Goal: Task Accomplishment & Management: Complete application form

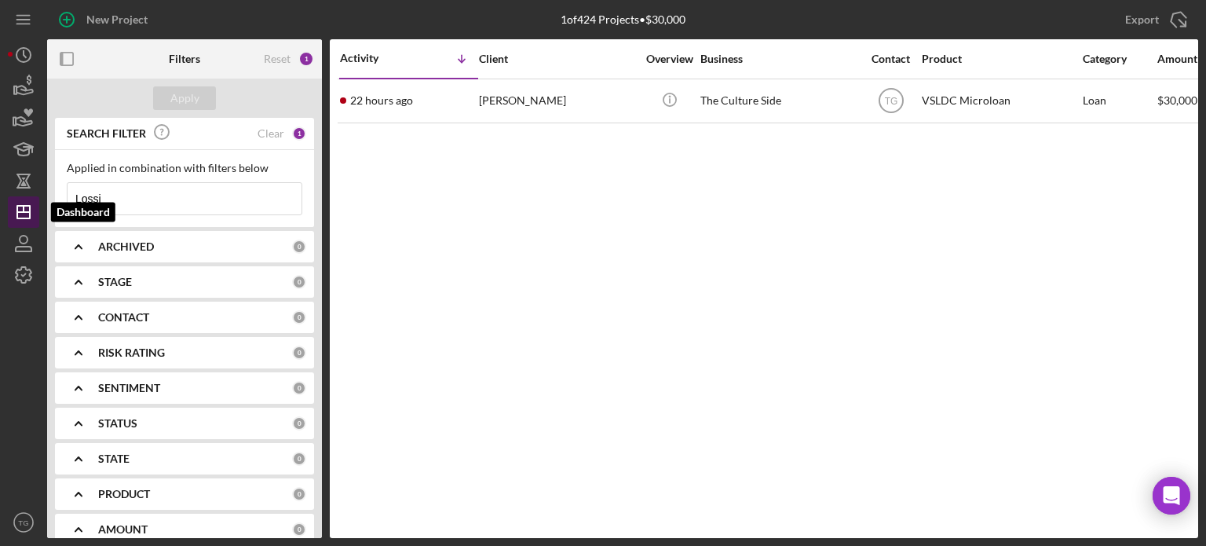
click at [24, 207] on line "button" at bounding box center [24, 209] width 0 height 6
click at [108, 203] on input "Lossi" at bounding box center [185, 198] width 234 height 31
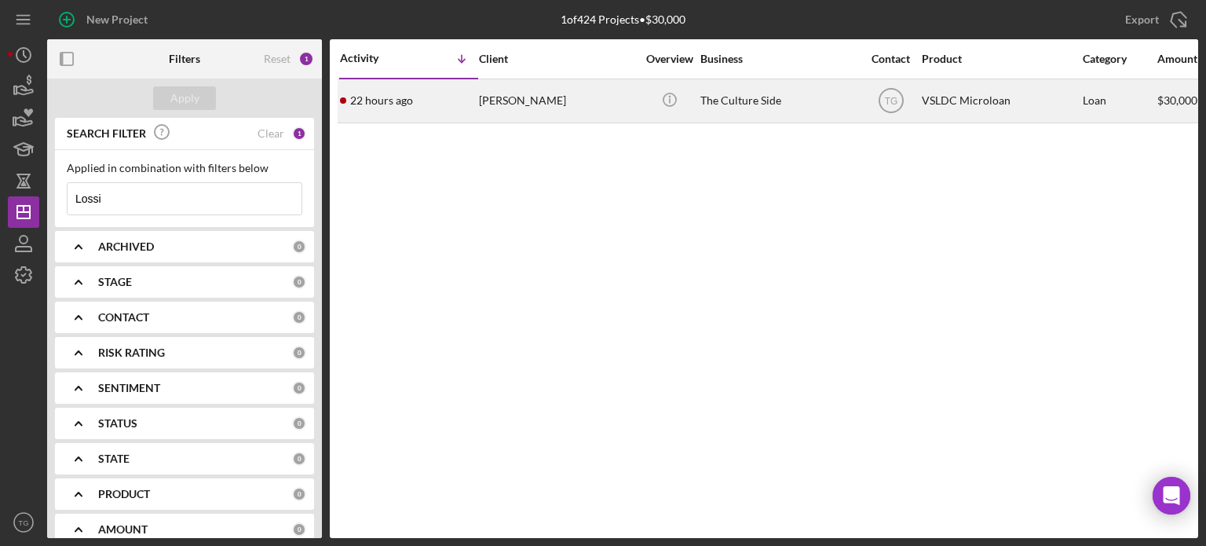
click at [507, 106] on div "[PERSON_NAME]" at bounding box center [557, 101] width 157 height 42
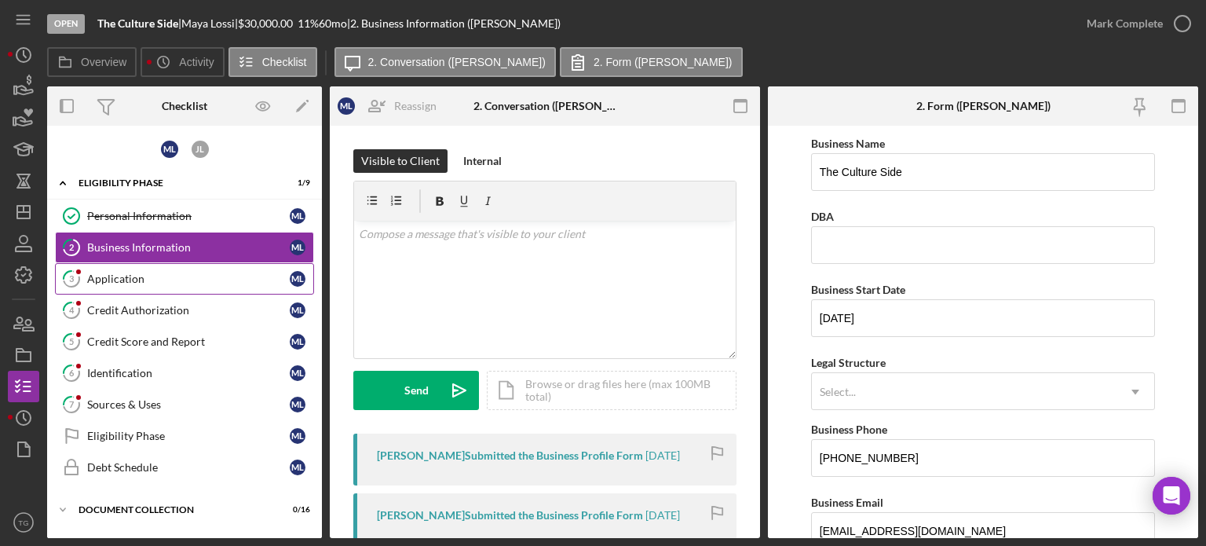
click at [93, 279] on div "Application" at bounding box center [188, 279] width 203 height 13
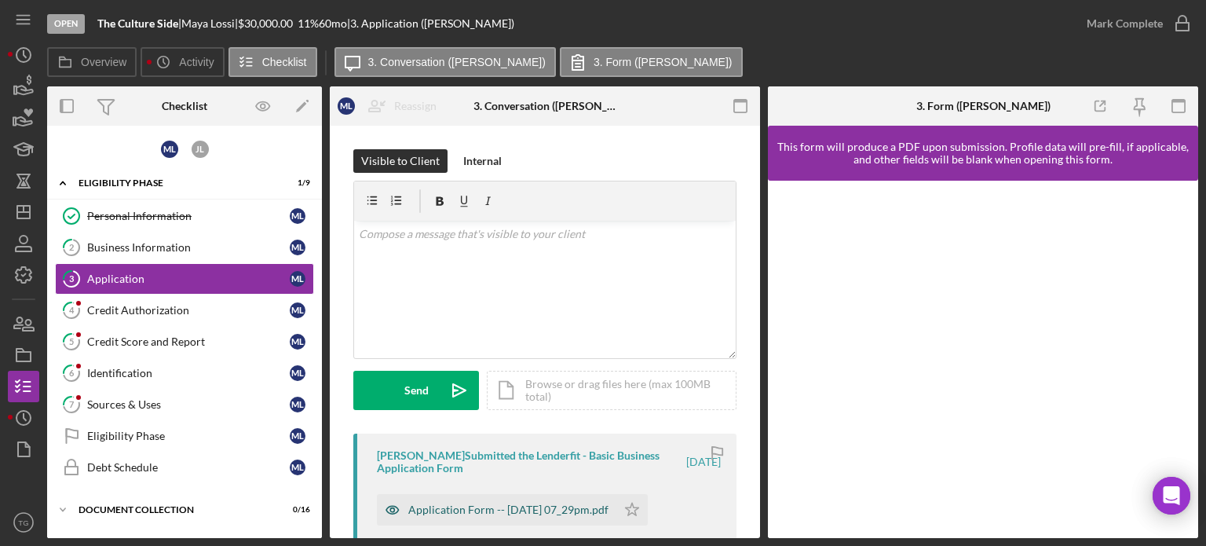
click at [569, 500] on div "Application Form -- [DATE] 07_29pm.pdf" at bounding box center [497, 509] width 240 height 31
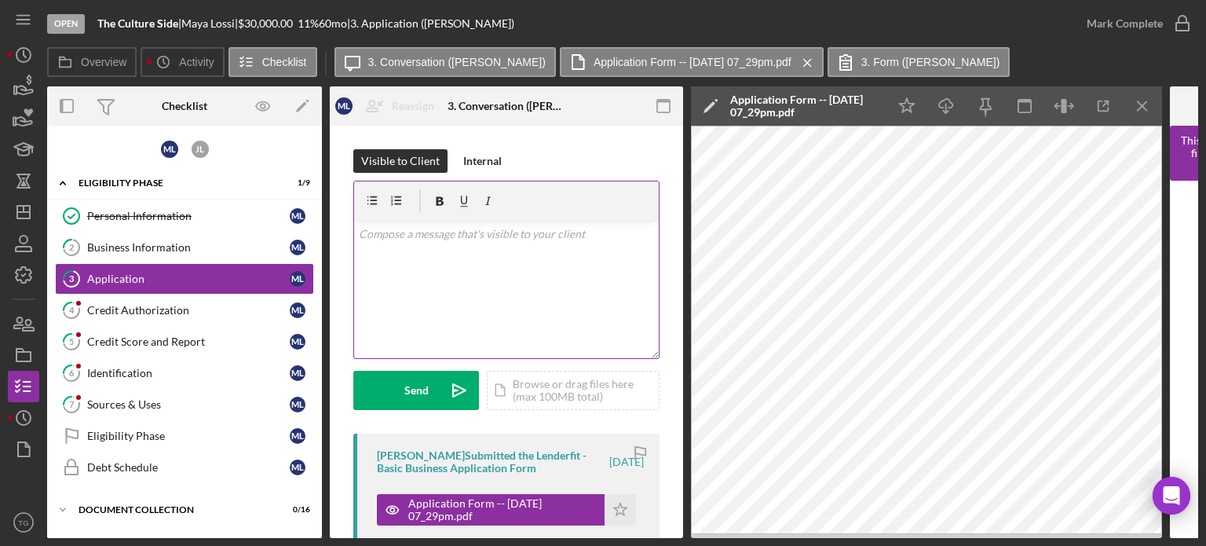
click at [440, 229] on p at bounding box center [507, 233] width 296 height 17
click at [438, 231] on p at bounding box center [507, 233] width 296 height 17
click at [606, 254] on p "Between you and your husband you will need to be majority owner with 51% to you…" at bounding box center [507, 242] width 296 height 35
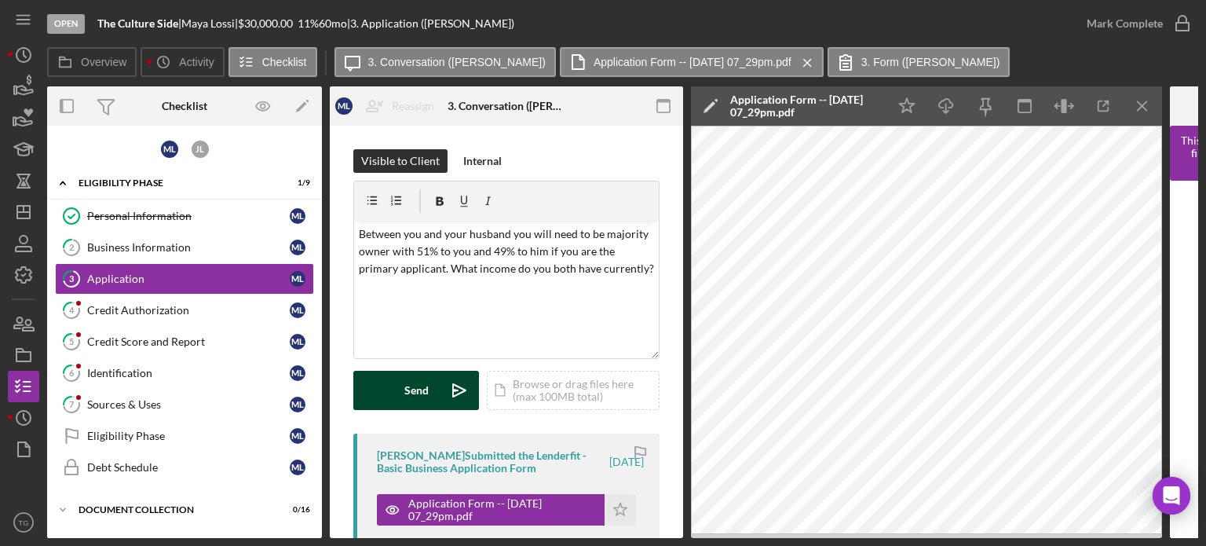
click at [407, 396] on div "Send" at bounding box center [417, 390] width 24 height 39
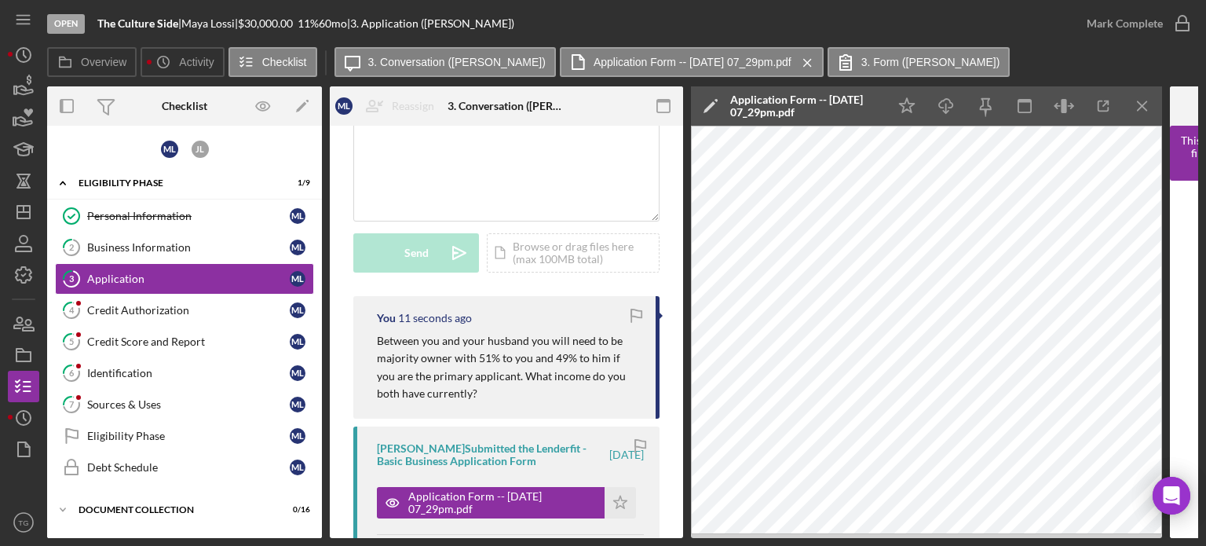
scroll to position [236, 0]
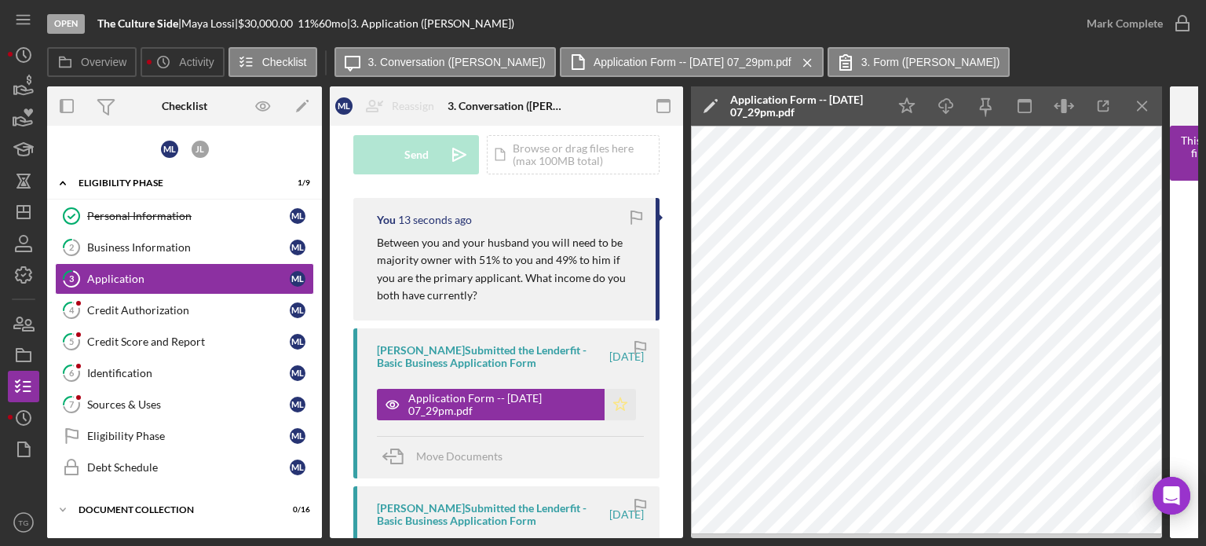
click at [619, 403] on icon "Icon/Star" at bounding box center [620, 404] width 31 height 31
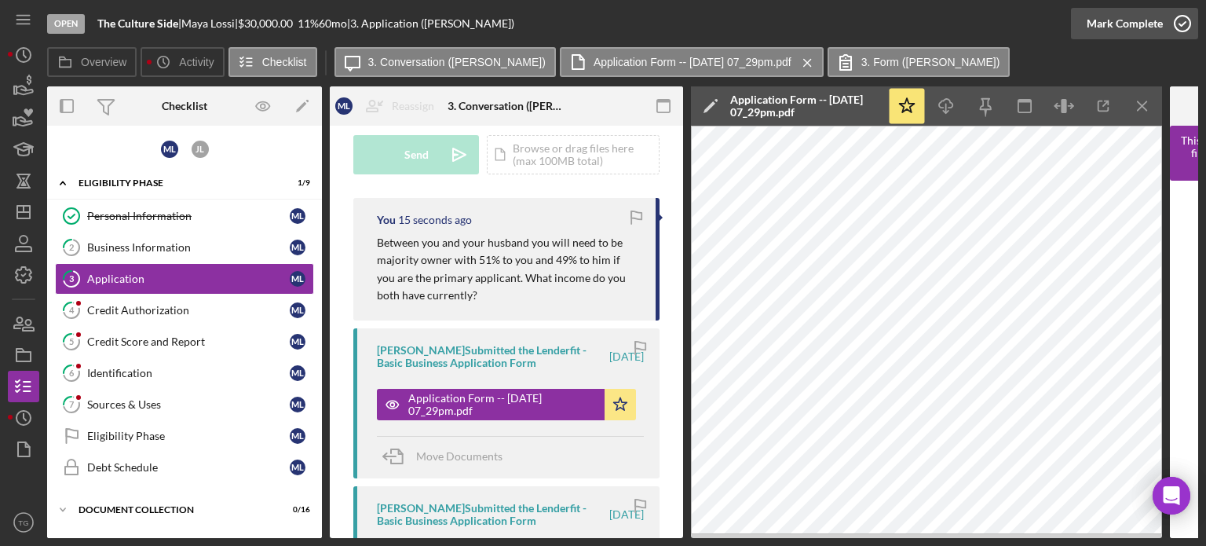
click at [1188, 23] on icon "button" at bounding box center [1182, 23] width 39 height 39
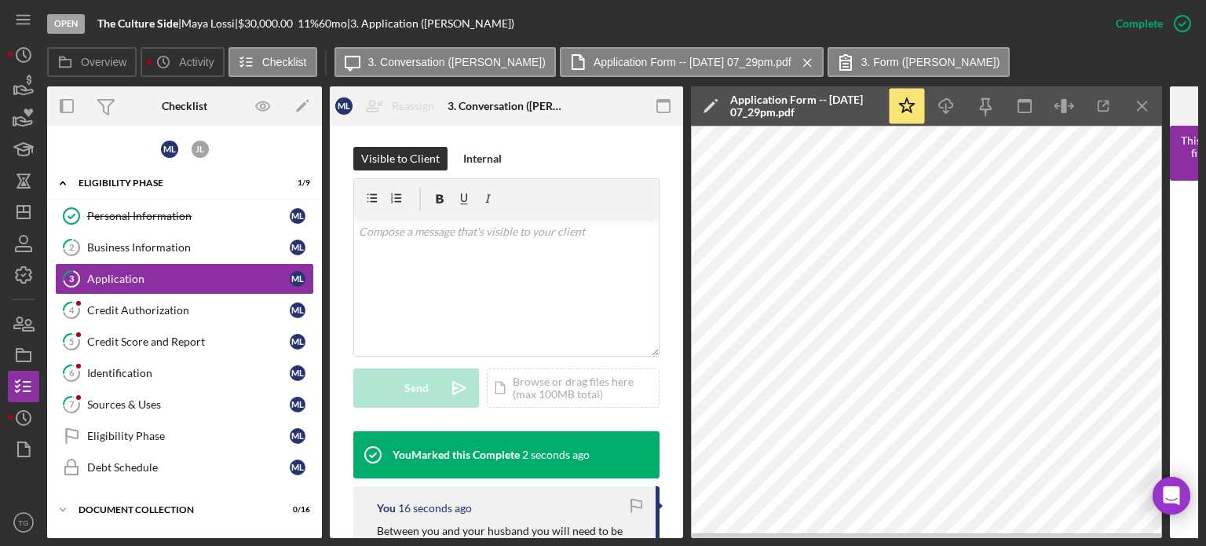
scroll to position [468, 0]
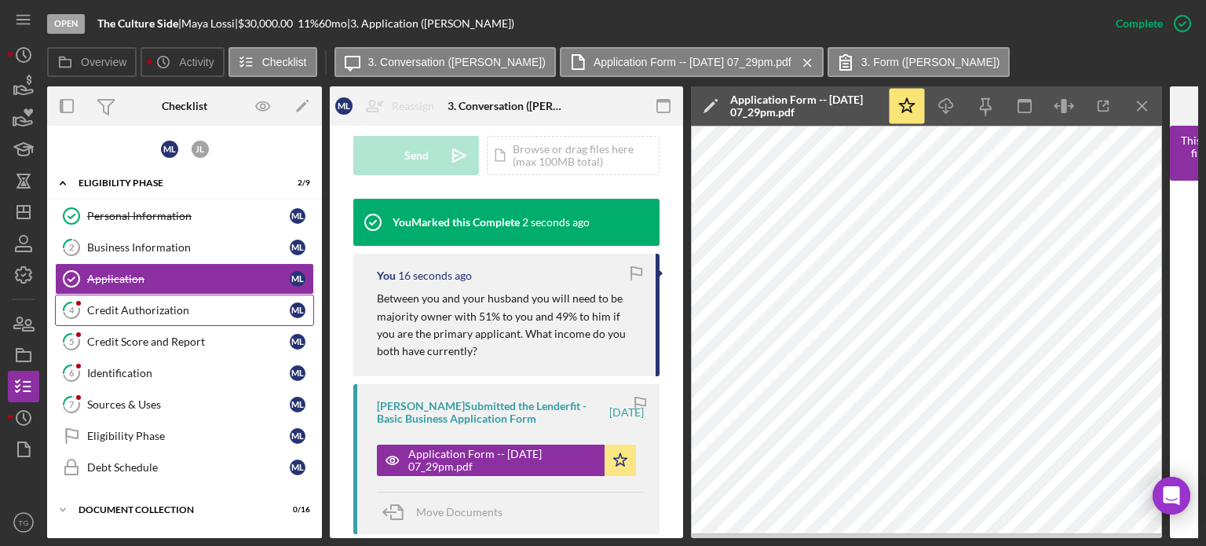
click at [182, 306] on div "Credit Authorization" at bounding box center [188, 310] width 203 height 13
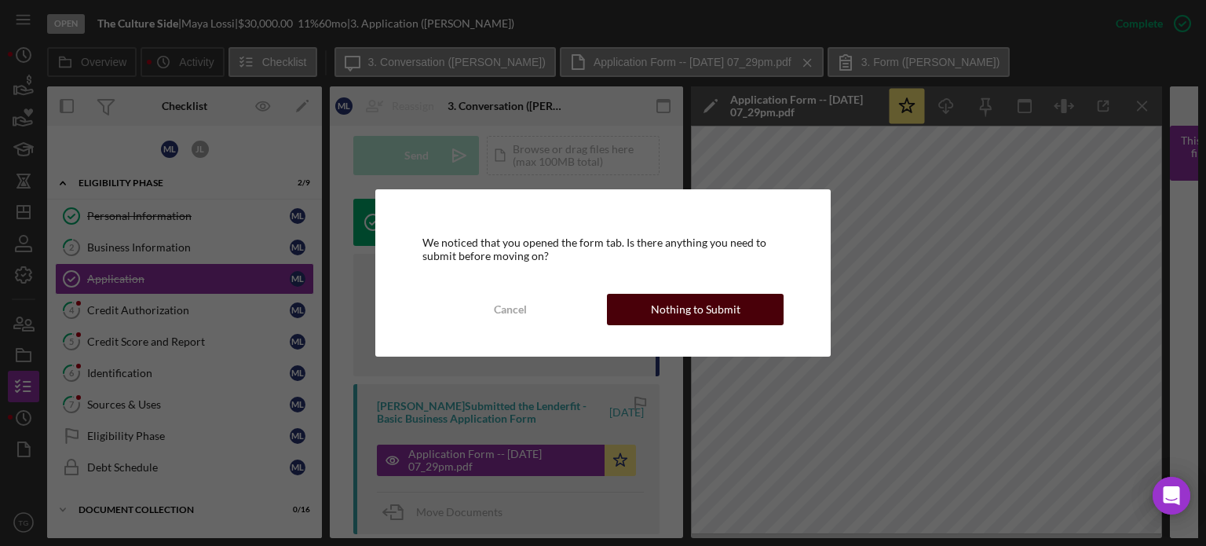
click at [741, 302] on button "Nothing to Submit" at bounding box center [695, 309] width 177 height 31
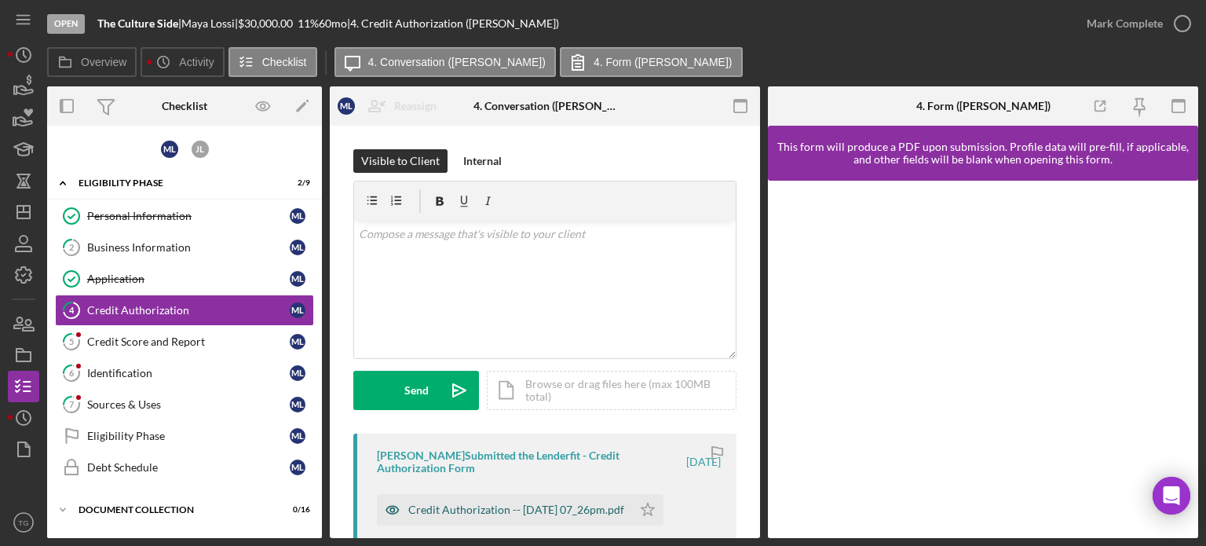
click at [584, 511] on div "Credit Authorization -- [DATE] 07_26pm.pdf" at bounding box center [516, 509] width 216 height 13
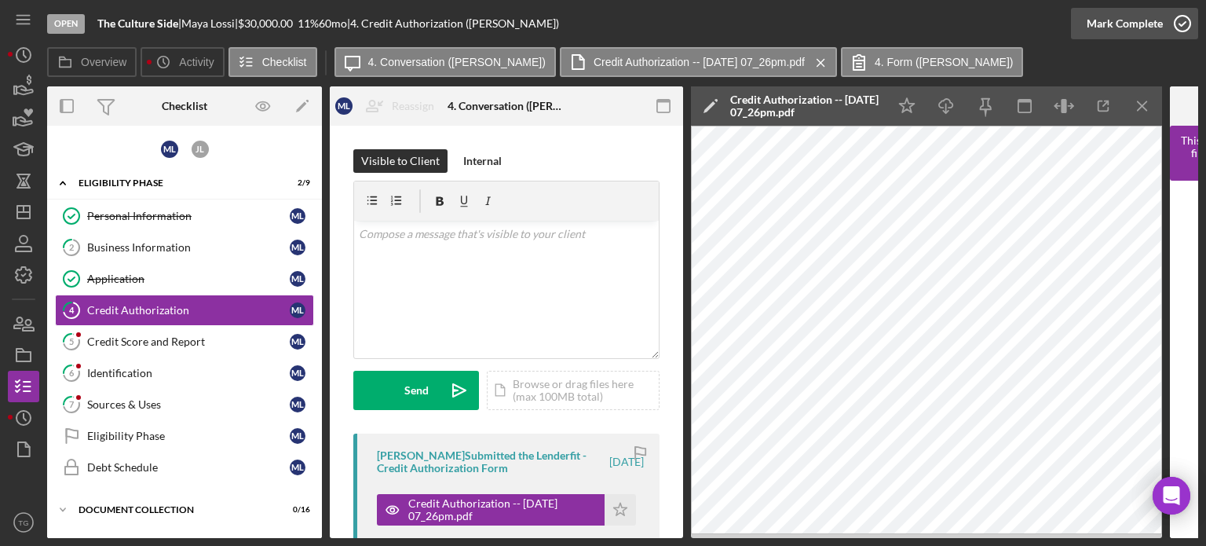
click at [1181, 23] on icon "button" at bounding box center [1182, 23] width 39 height 39
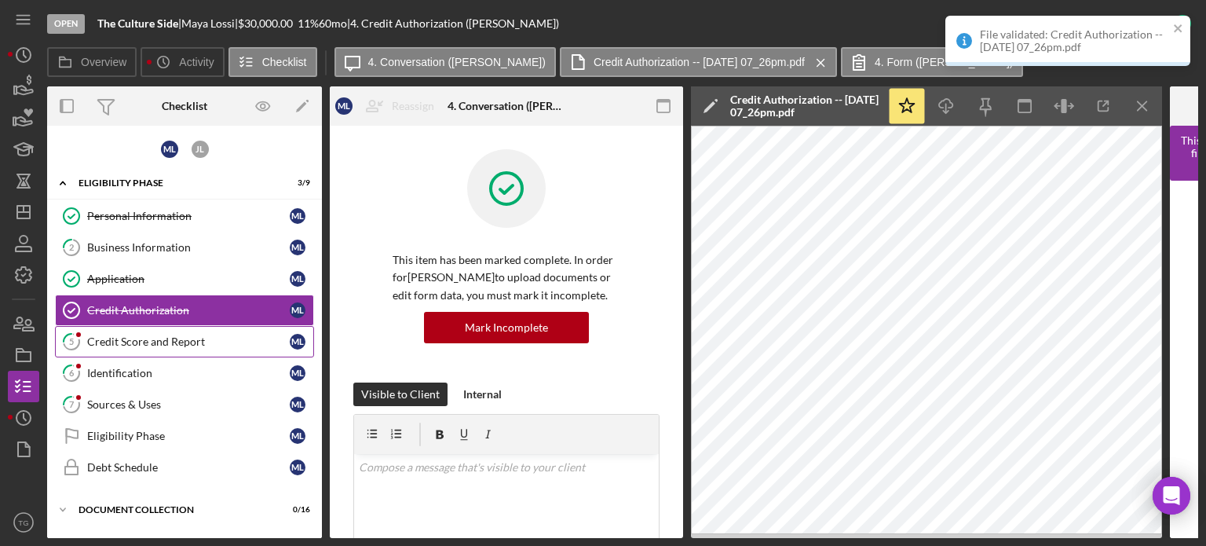
click at [148, 353] on link "5 Credit Score and Report M L" at bounding box center [184, 341] width 259 height 31
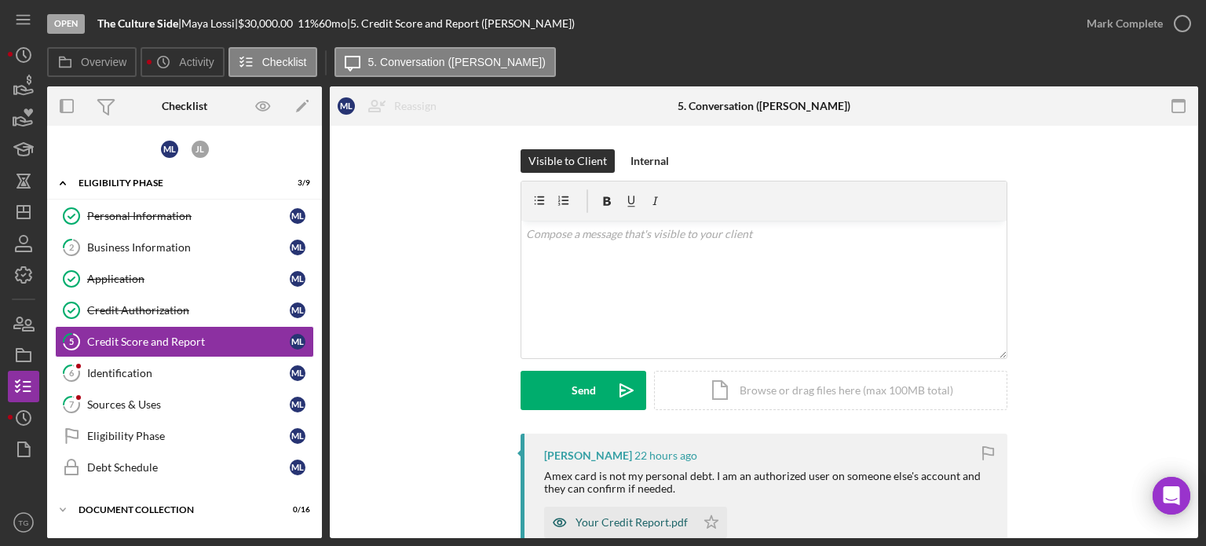
click at [610, 521] on div "Your Credit Report.pdf" at bounding box center [632, 522] width 112 height 13
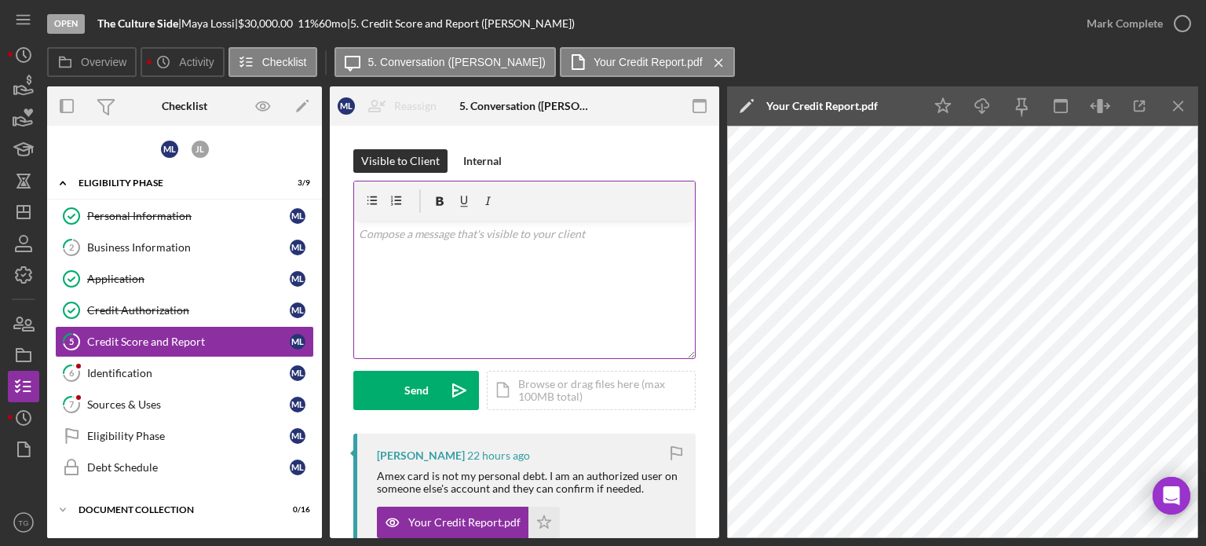
click at [433, 233] on p at bounding box center [525, 233] width 332 height 17
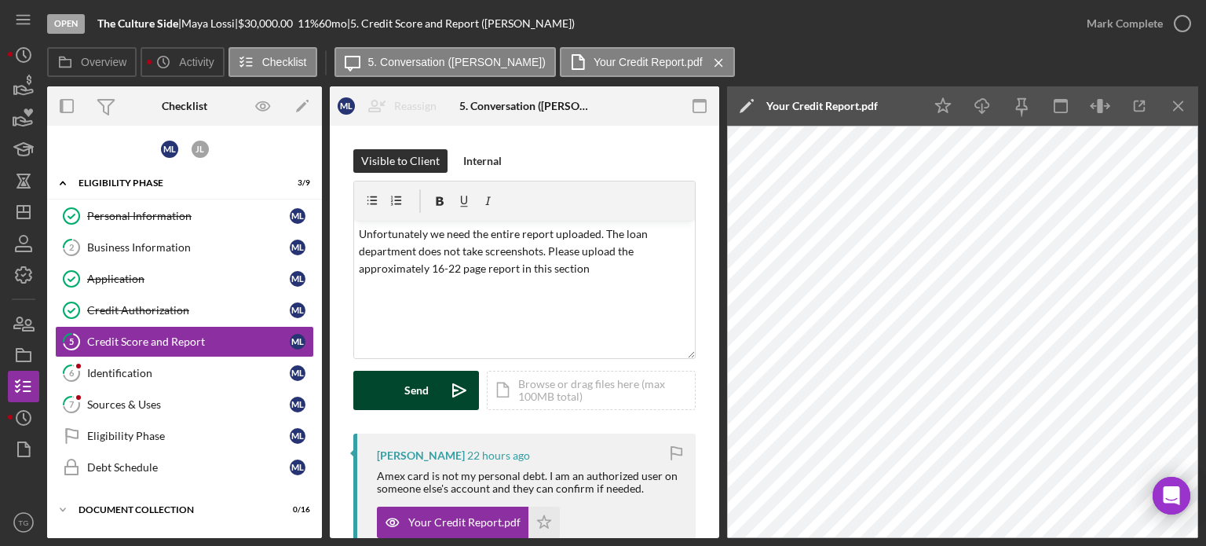
click at [431, 391] on button "Send Icon/icon-invite-send" at bounding box center [416, 390] width 126 height 39
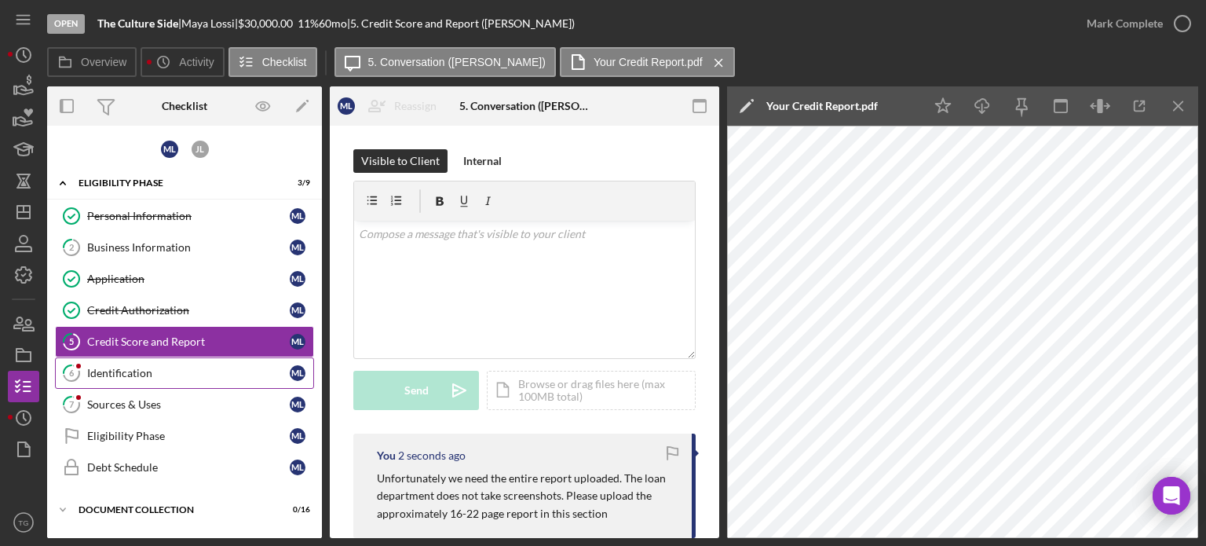
click at [175, 361] on link "6 Identification M L" at bounding box center [184, 372] width 259 height 31
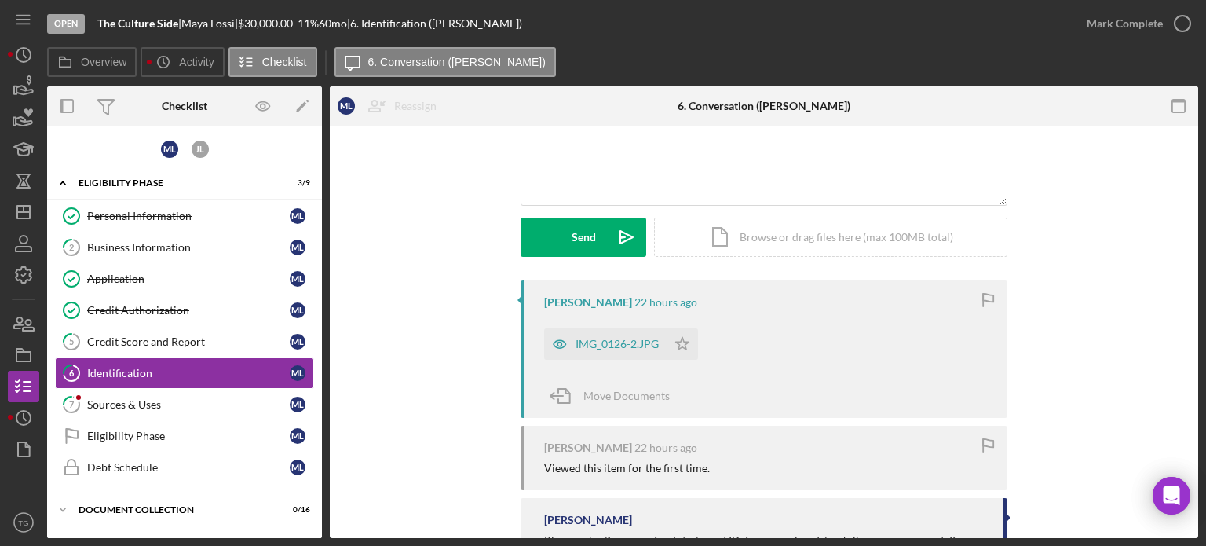
scroll to position [157, 0]
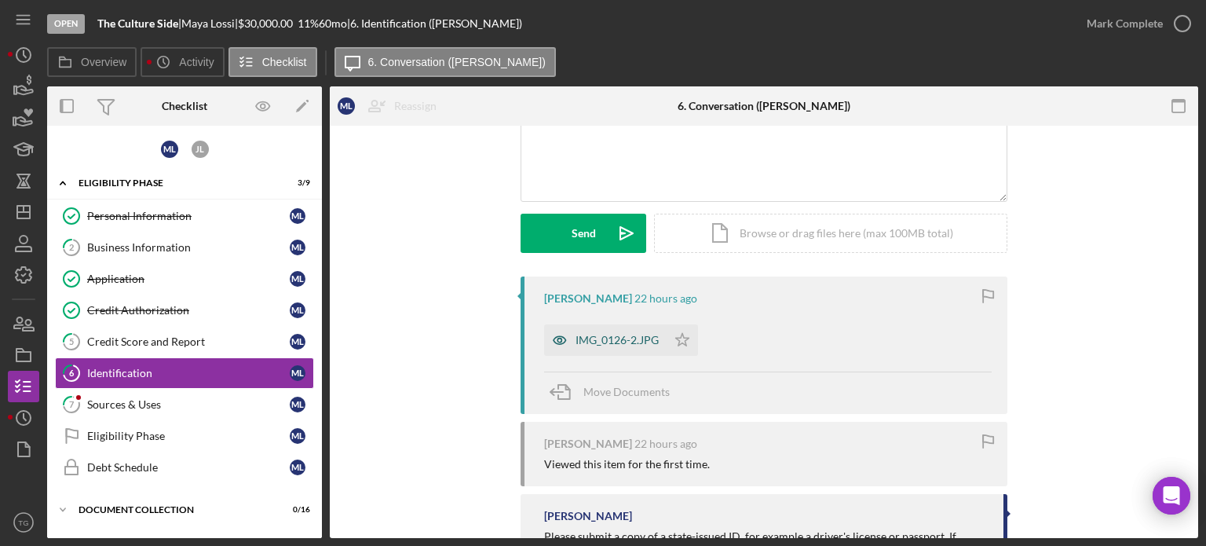
click at [588, 350] on div "IMG_0126-2.JPG" at bounding box center [605, 339] width 123 height 31
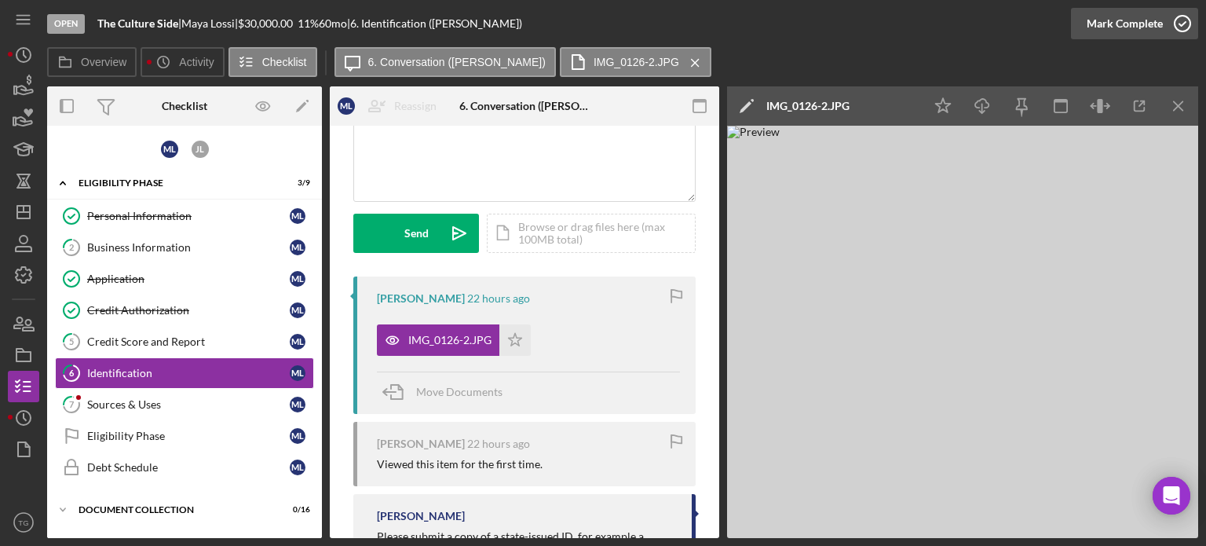
click at [1177, 27] on icon "button" at bounding box center [1182, 23] width 39 height 39
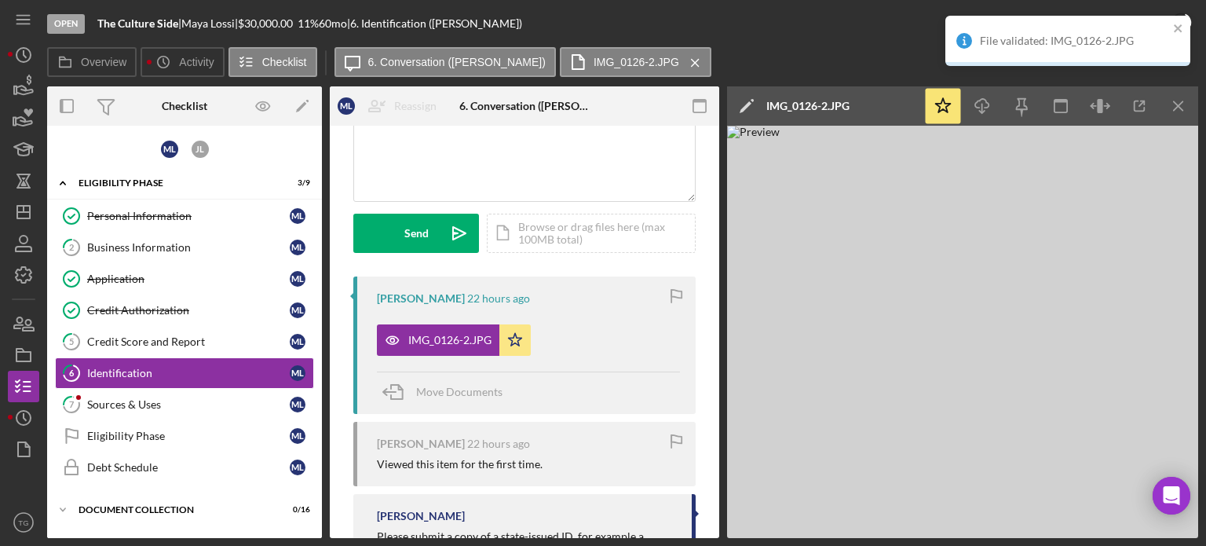
scroll to position [390, 0]
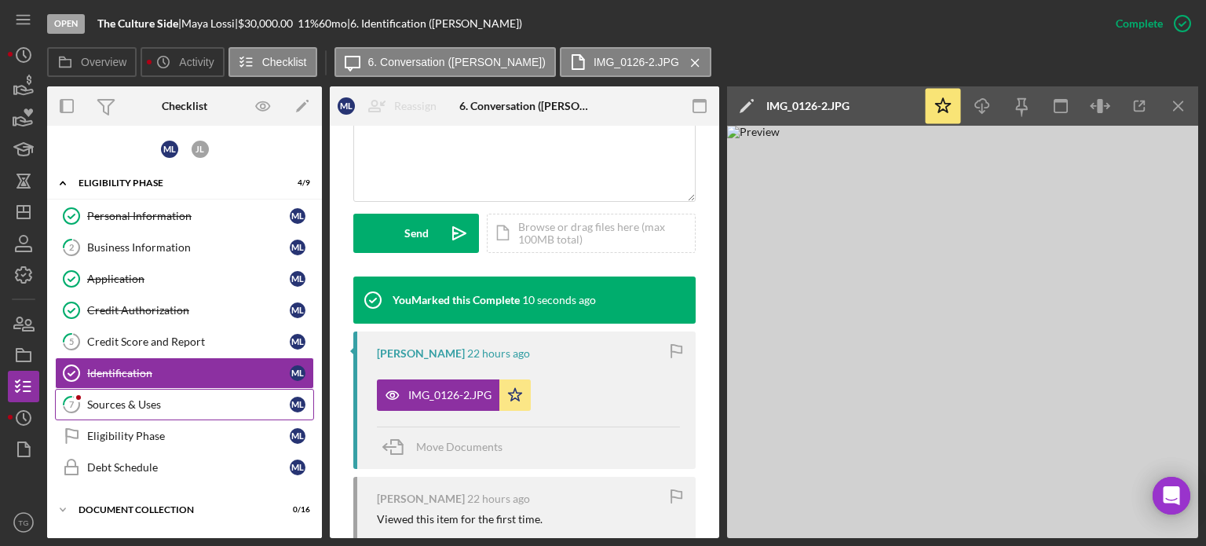
click at [102, 401] on div "Sources & Uses" at bounding box center [188, 404] width 203 height 13
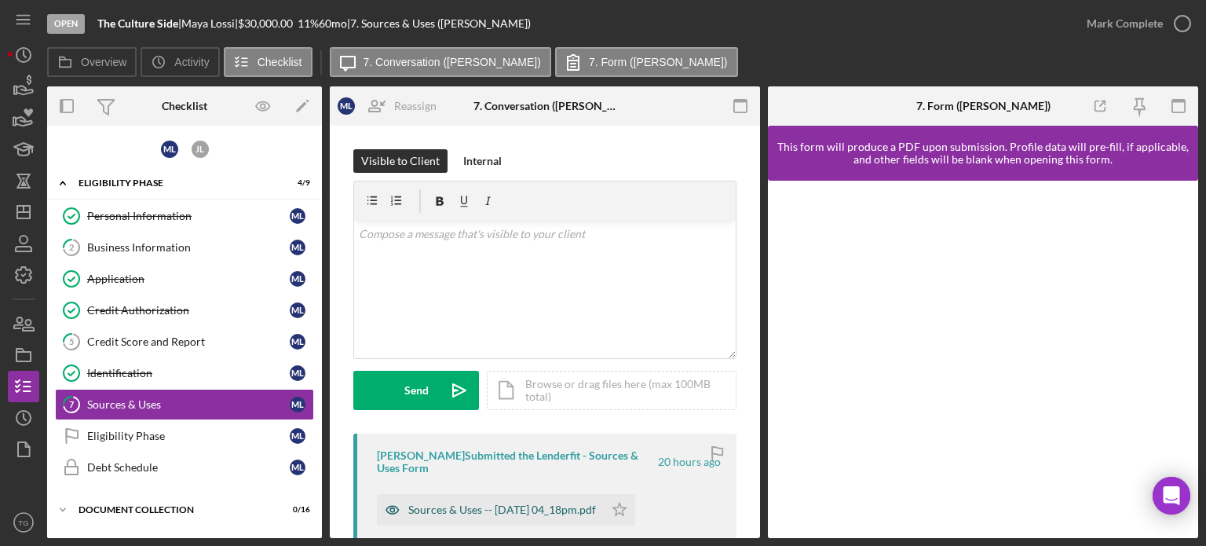
click at [525, 509] on div "Sources & Uses -- [DATE] 04_18pm.pdf" at bounding box center [502, 509] width 188 height 13
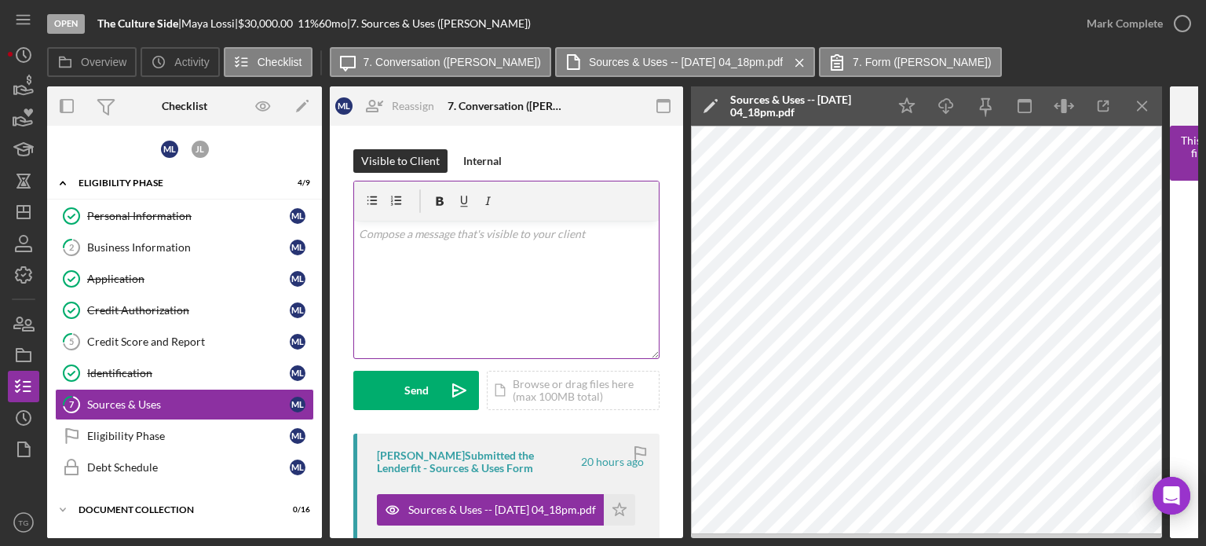
click at [509, 229] on p at bounding box center [507, 233] width 296 height 17
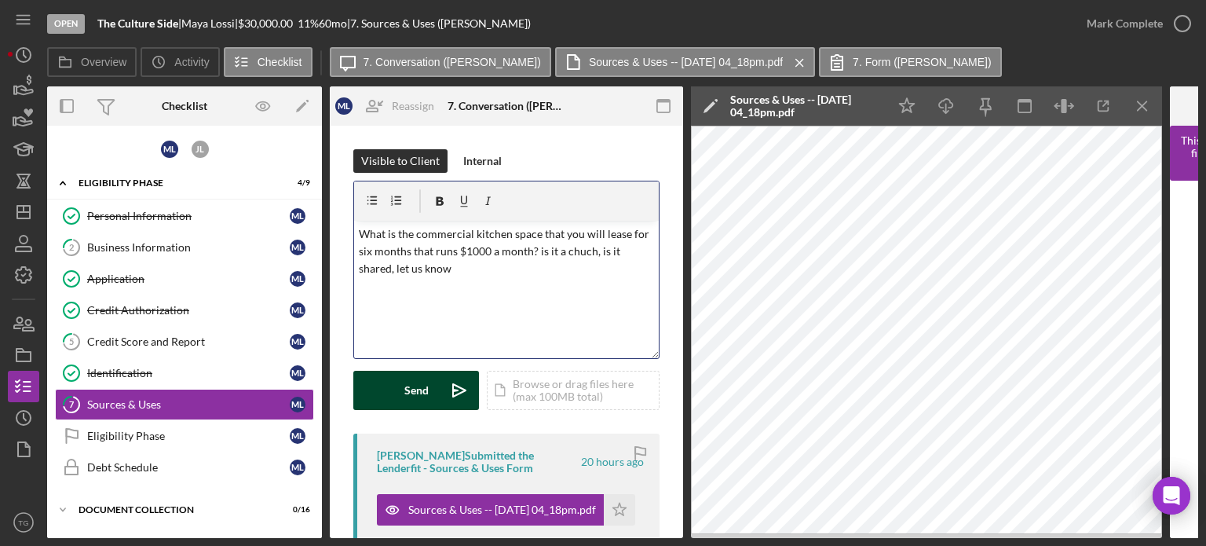
click at [434, 397] on button "Send Icon/icon-invite-send" at bounding box center [416, 390] width 126 height 39
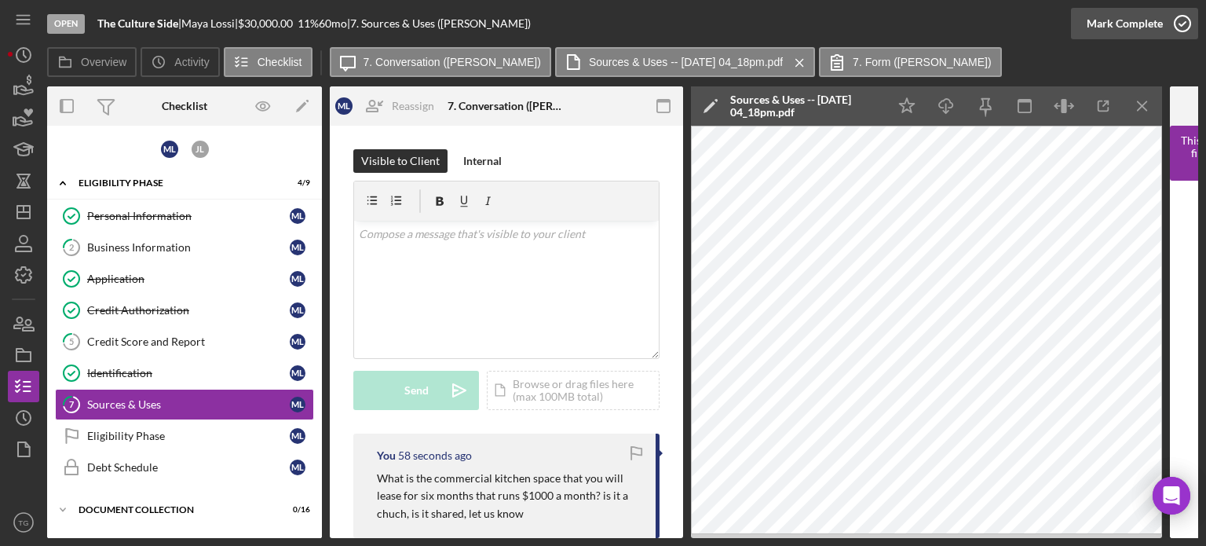
click at [1180, 18] on icon "button" at bounding box center [1182, 23] width 39 height 39
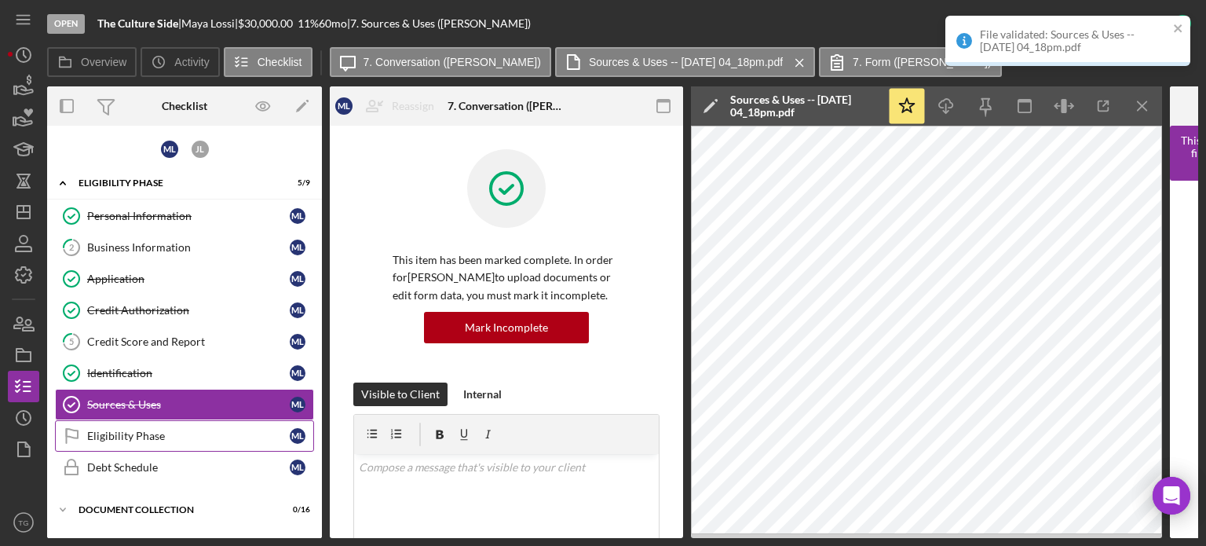
click at [139, 432] on div "Eligibility Phase" at bounding box center [188, 436] width 203 height 13
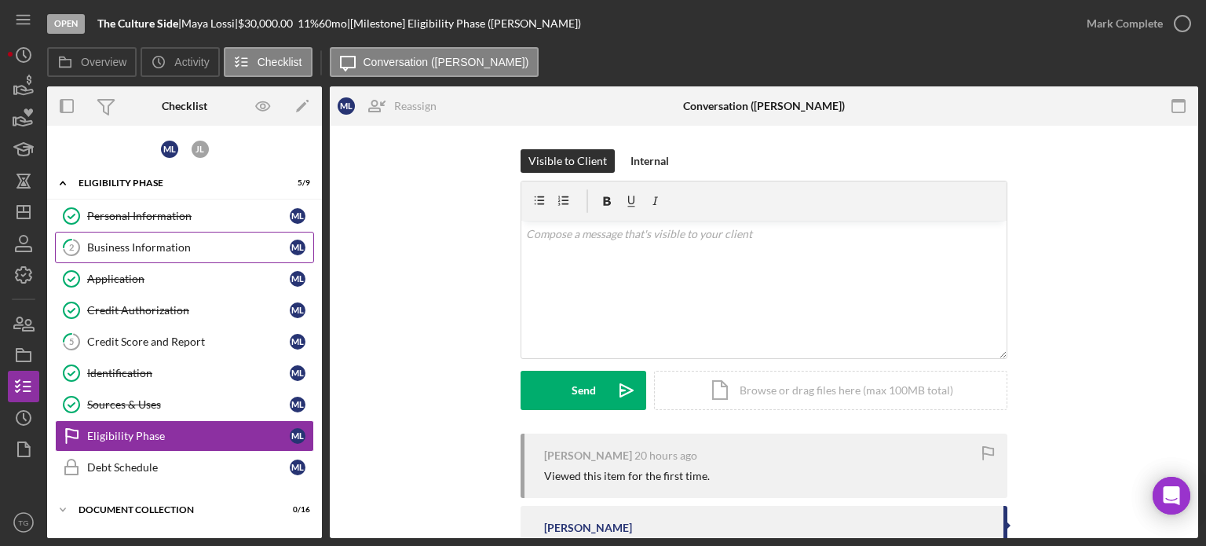
click at [198, 247] on div "Business Information" at bounding box center [188, 247] width 203 height 13
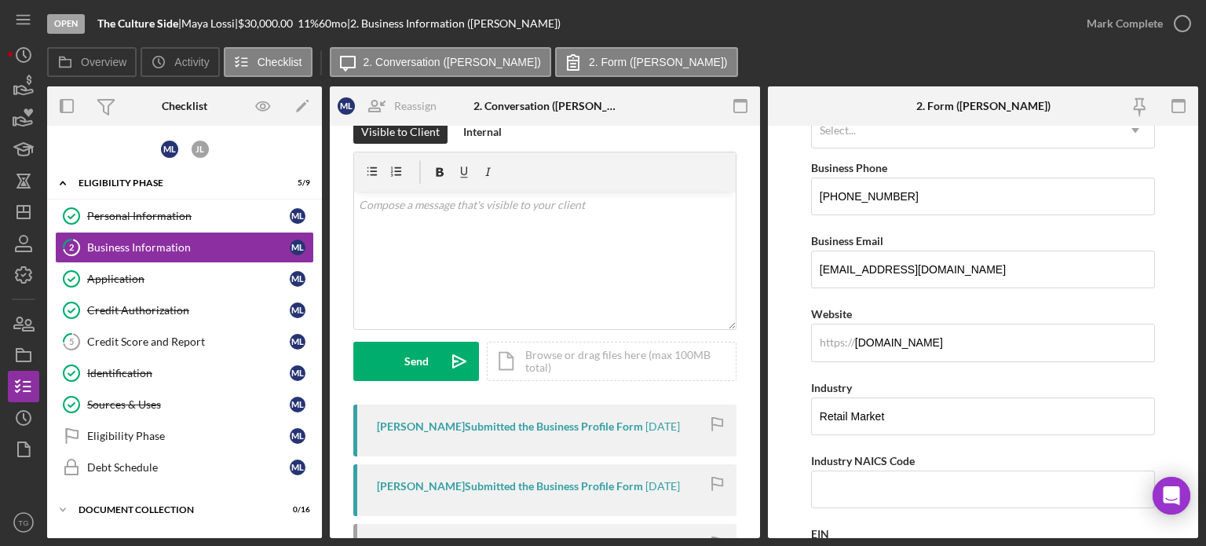
scroll to position [314, 0]
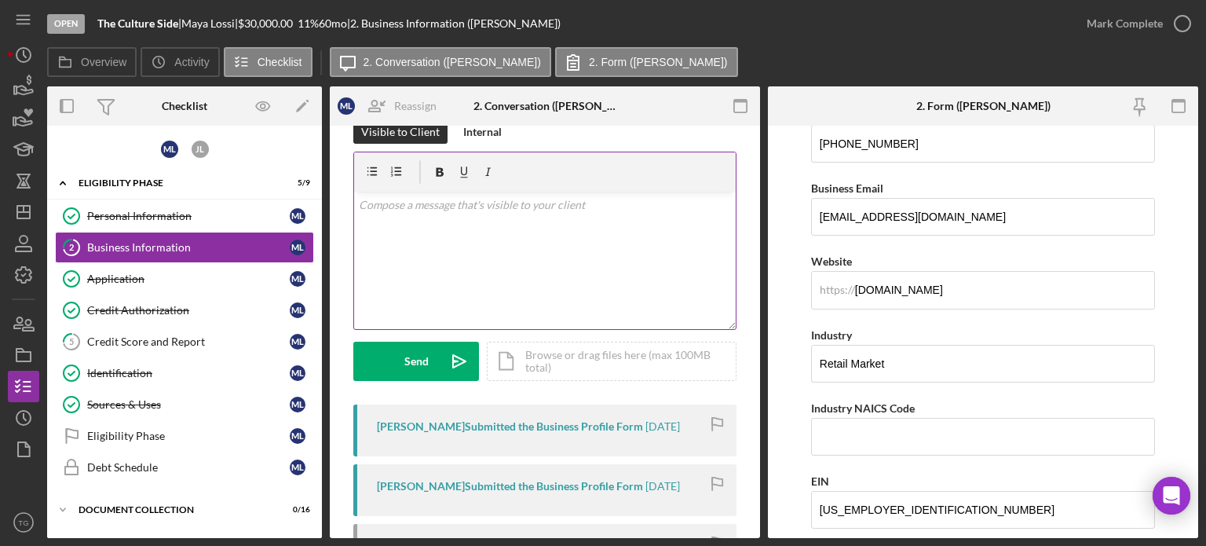
click at [365, 210] on p at bounding box center [545, 204] width 373 height 17
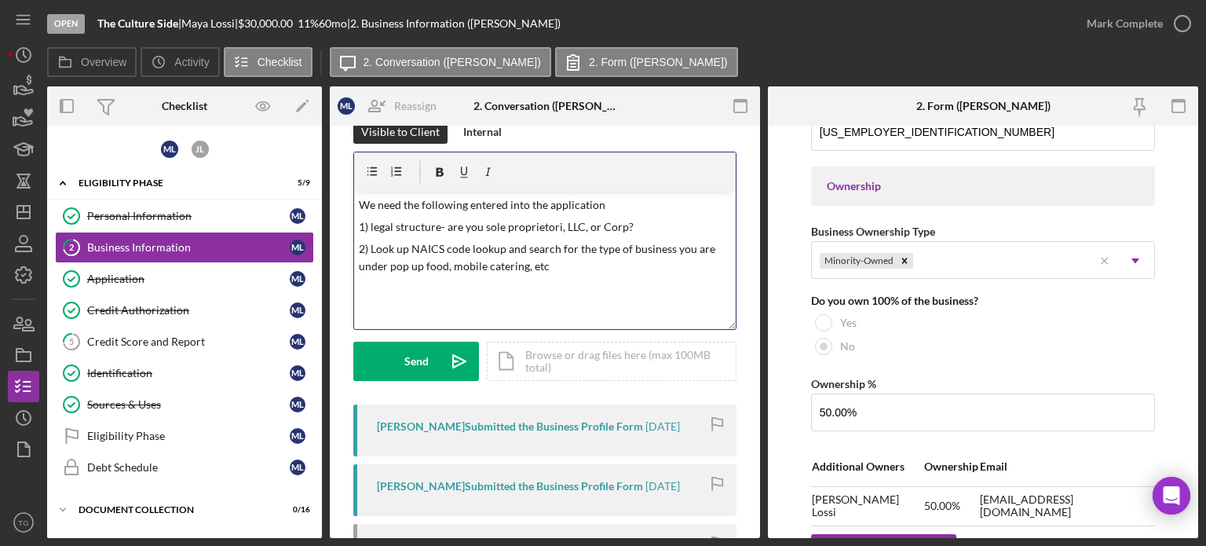
scroll to position [785, 0]
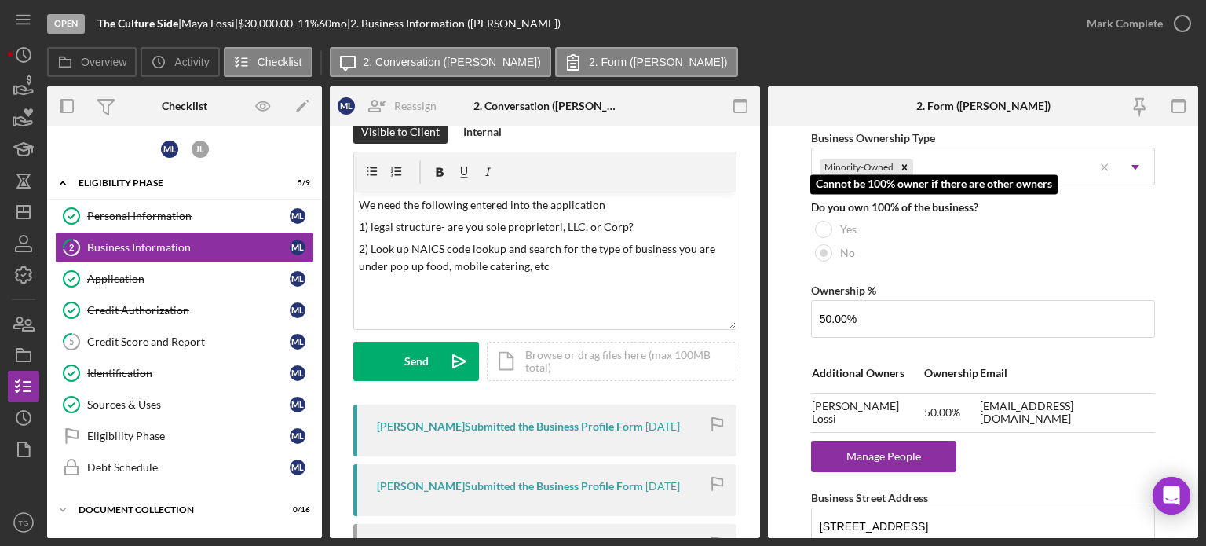
click at [820, 255] on div at bounding box center [823, 252] width 17 height 17
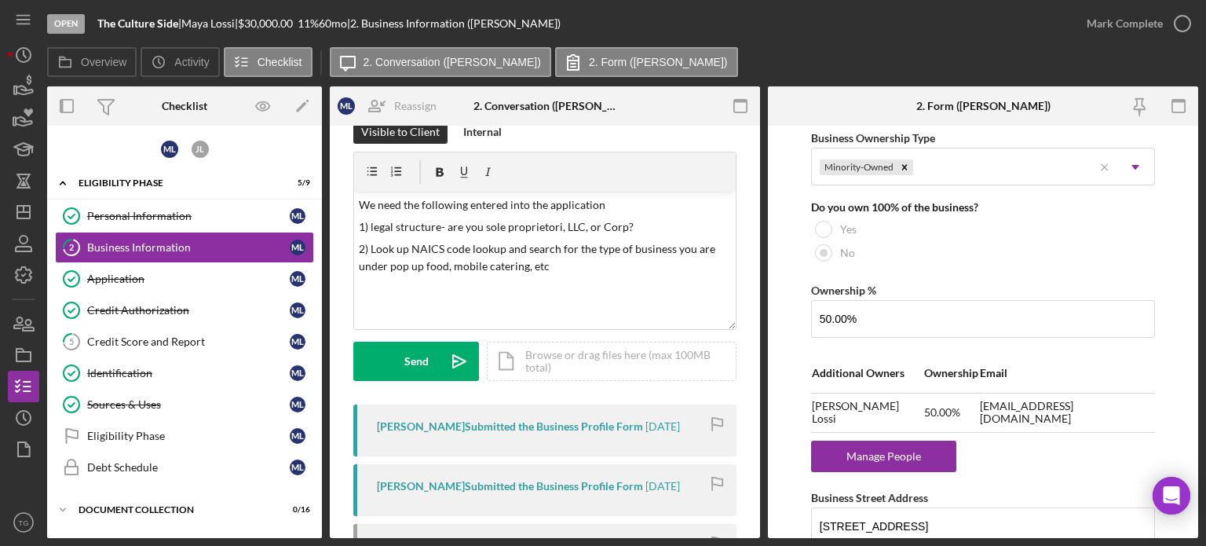
scroll to position [864, 0]
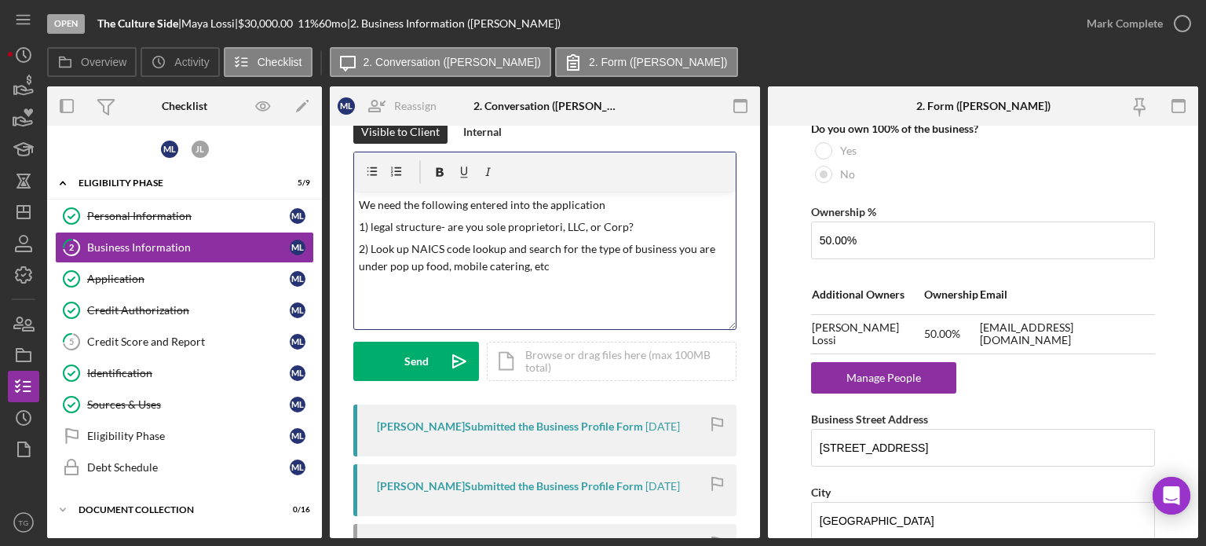
click at [495, 285] on p at bounding box center [545, 288] width 373 height 17
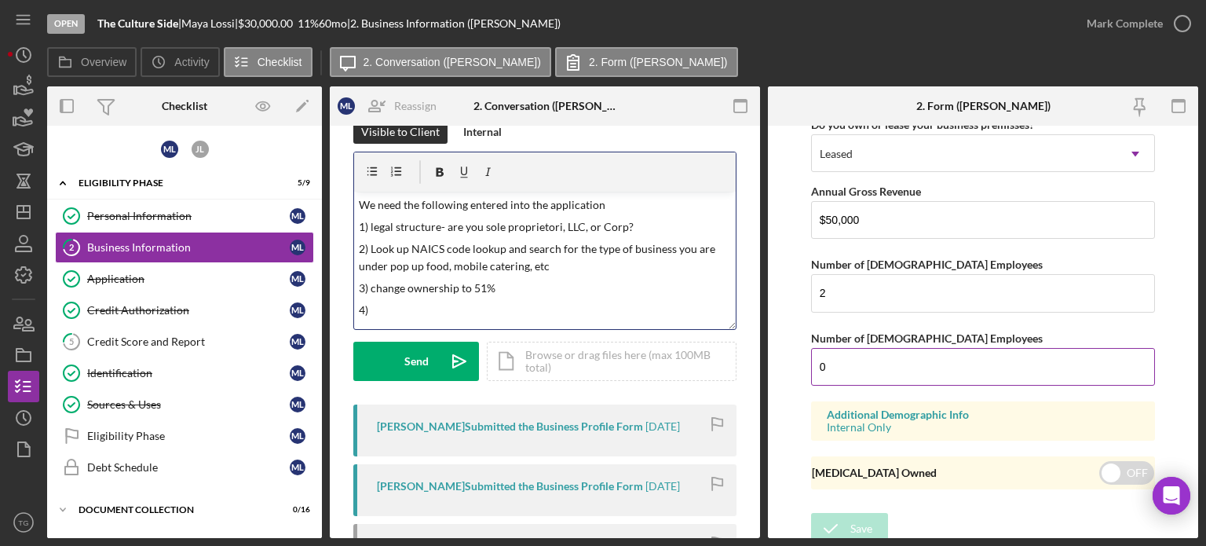
scroll to position [1823, 0]
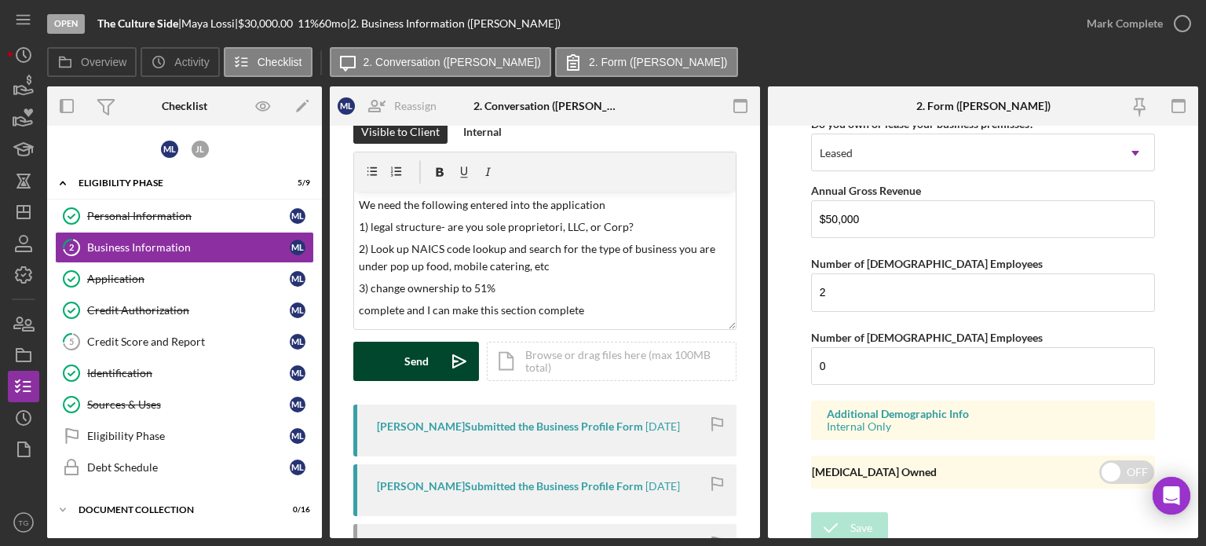
click at [390, 365] on button "Send Icon/icon-invite-send" at bounding box center [416, 361] width 126 height 39
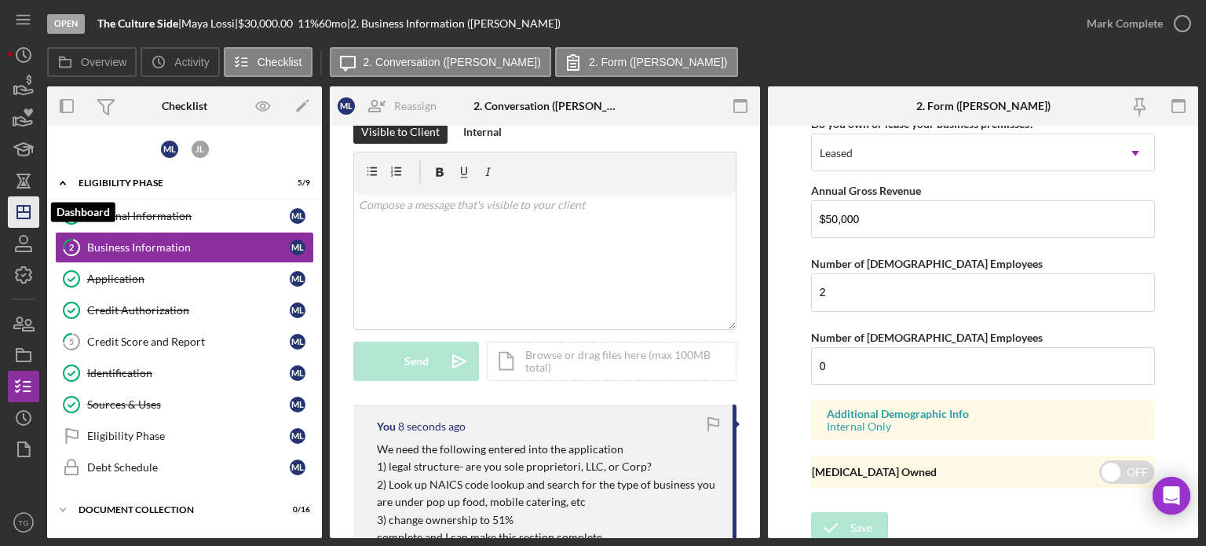
click at [20, 212] on line "button" at bounding box center [23, 212] width 13 height 0
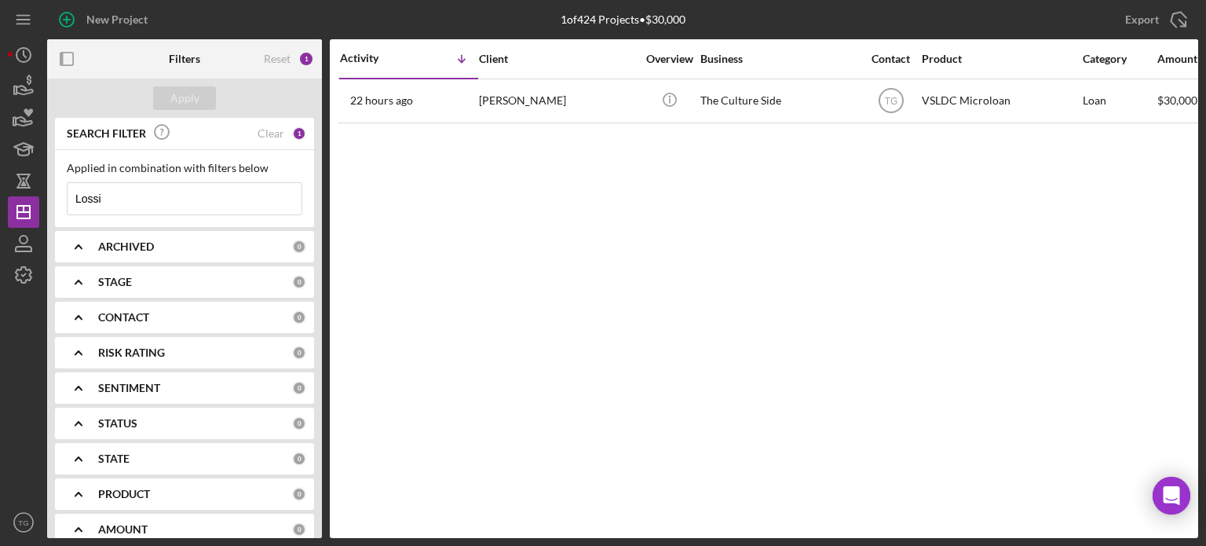
click at [151, 203] on input "Lossi" at bounding box center [185, 198] width 234 height 31
type input "L"
click at [18, 219] on icon "Icon/Dashboard" at bounding box center [23, 211] width 39 height 39
click at [201, 100] on button "Apply" at bounding box center [184, 98] width 63 height 24
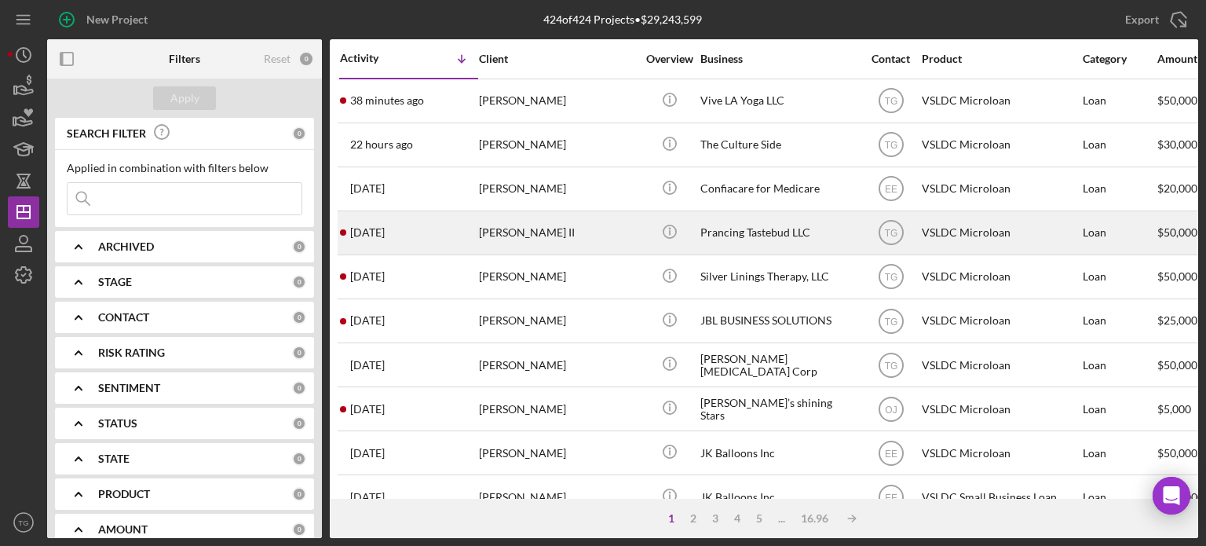
click at [569, 229] on div "[PERSON_NAME] II" at bounding box center [557, 233] width 157 height 42
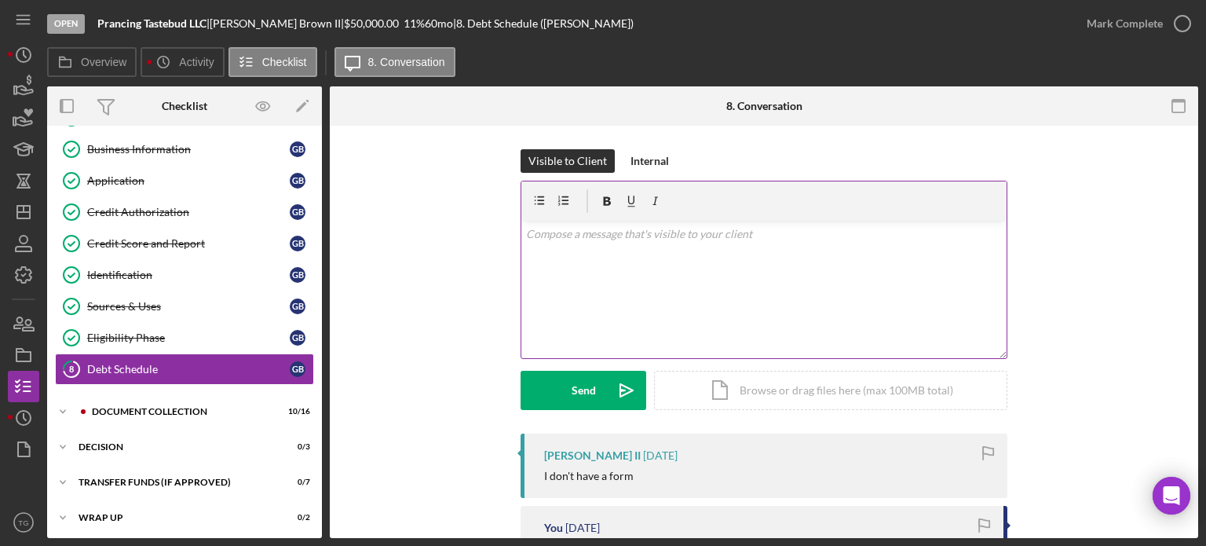
click at [597, 246] on div "v Color teal Color pink Remove color Add row above Add row below Add column bef…" at bounding box center [764, 289] width 485 height 137
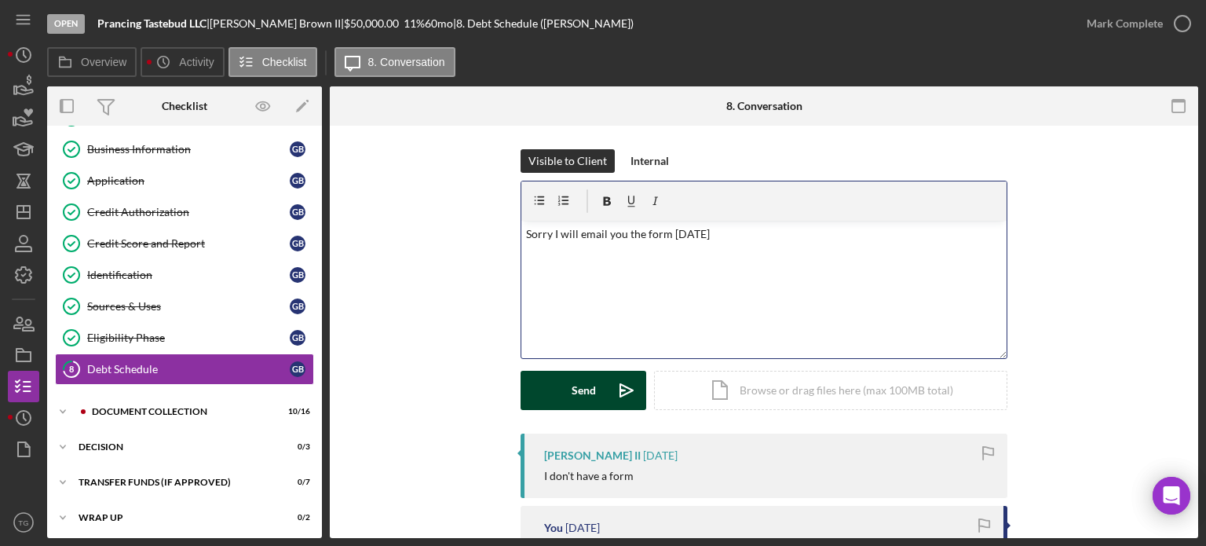
click at [582, 385] on div "Send" at bounding box center [584, 390] width 24 height 39
